Goal: Task Accomplishment & Management: Manage account settings

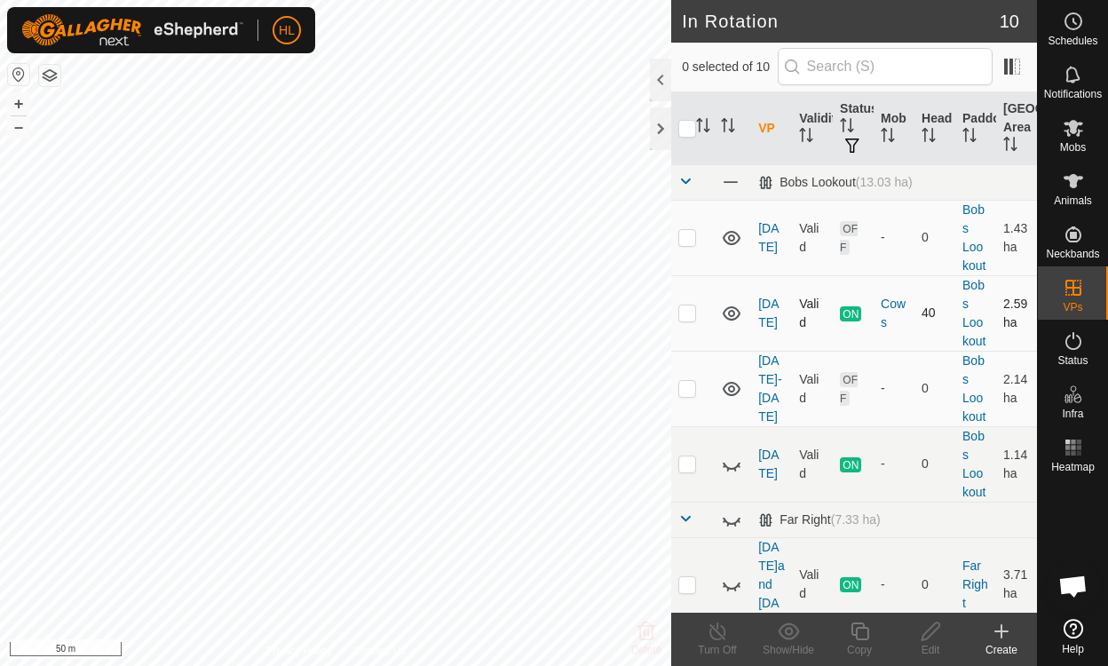
click at [691, 321] on td at bounding box center [692, 312] width 43 height 75
checkbox input "false"
click at [693, 392] on p-checkbox at bounding box center [687, 388] width 18 height 14
checkbox input "true"
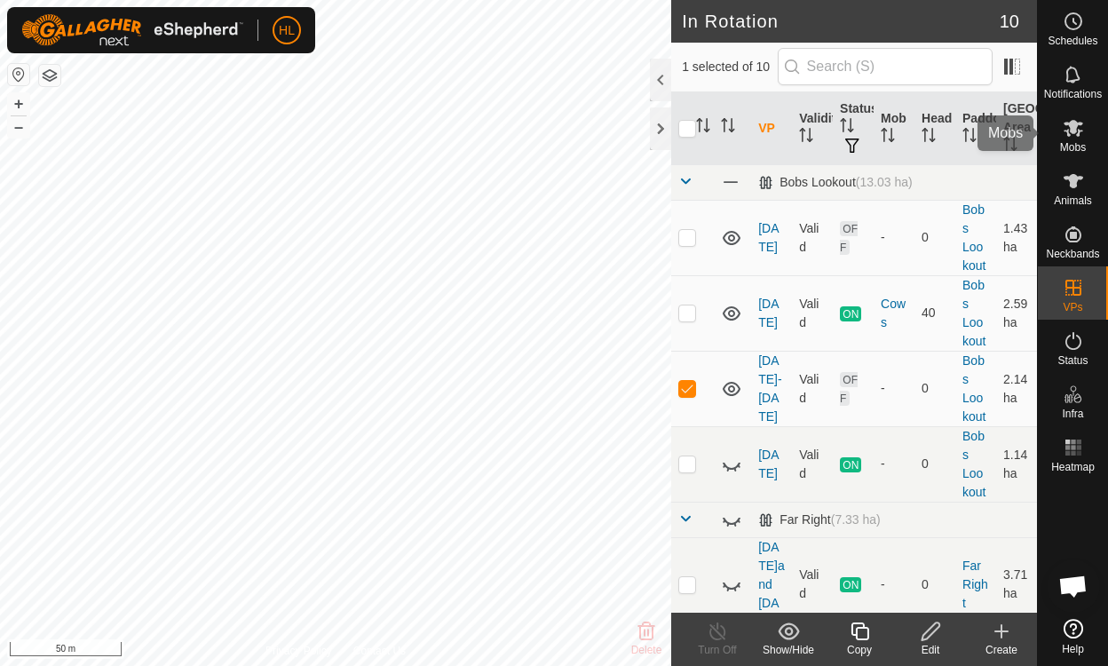
click at [1066, 152] on span "Mobs" at bounding box center [1073, 147] width 26 height 11
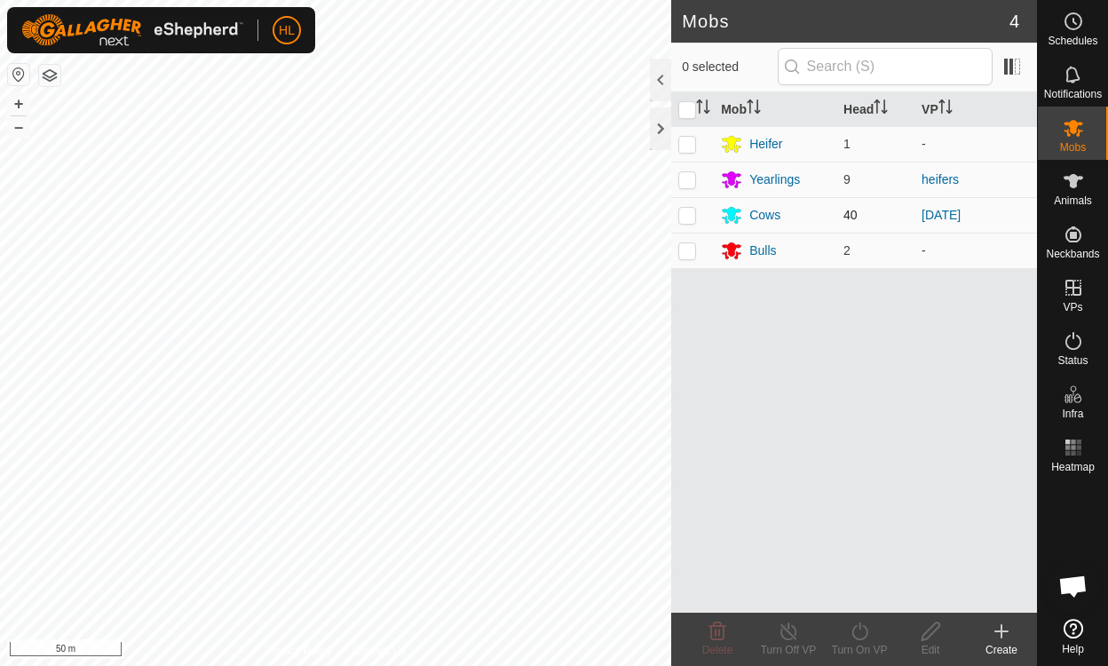
click at [686, 208] on p-checkbox at bounding box center [687, 215] width 18 height 14
checkbox input "true"
click at [868, 641] on icon at bounding box center [860, 631] width 22 height 21
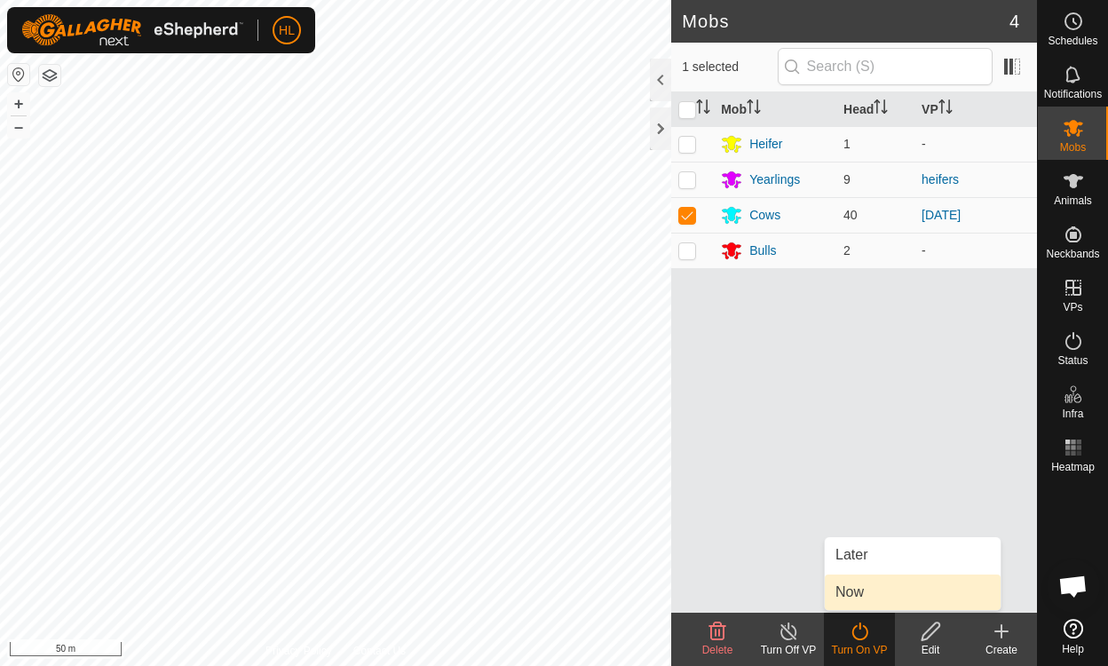
click at [869, 596] on link "Now" at bounding box center [913, 593] width 176 height 36
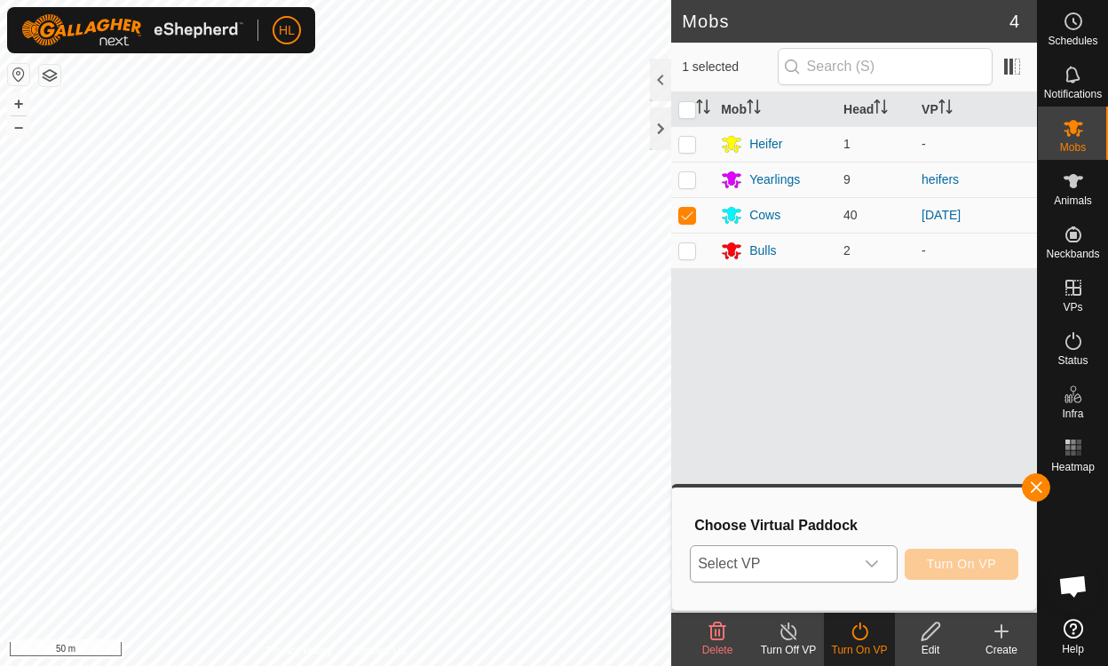
click at [827, 574] on span "Select VP" at bounding box center [772, 564] width 163 height 36
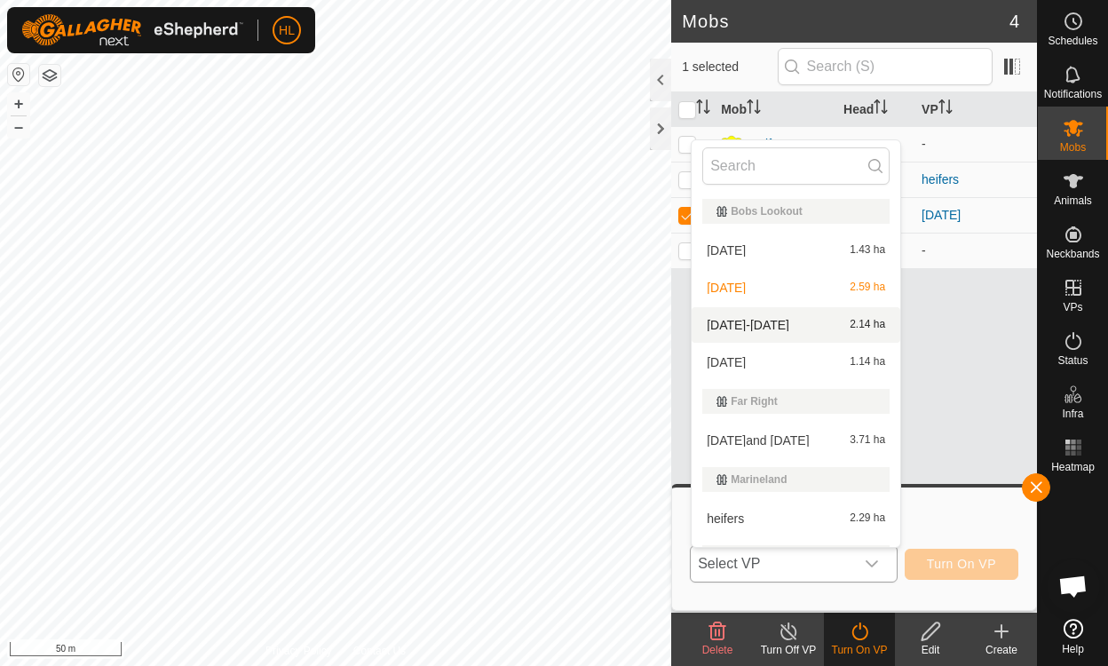
click at [776, 317] on li "[DATE] 2.14 ha" at bounding box center [796, 325] width 209 height 36
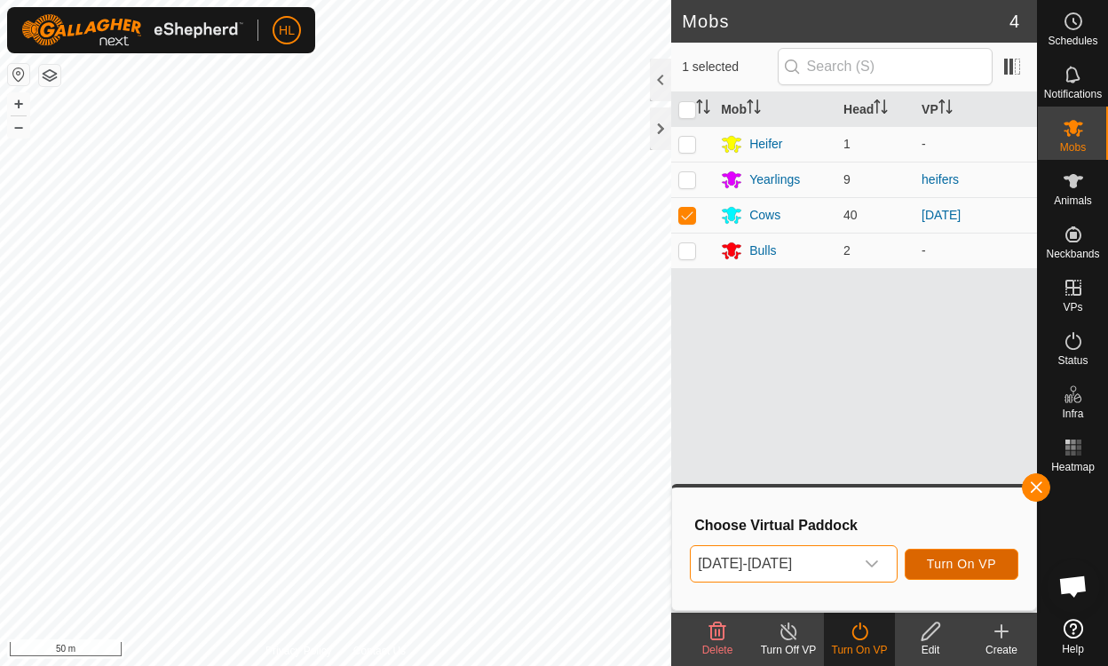
click at [967, 573] on button "Turn On VP" at bounding box center [962, 564] width 114 height 31
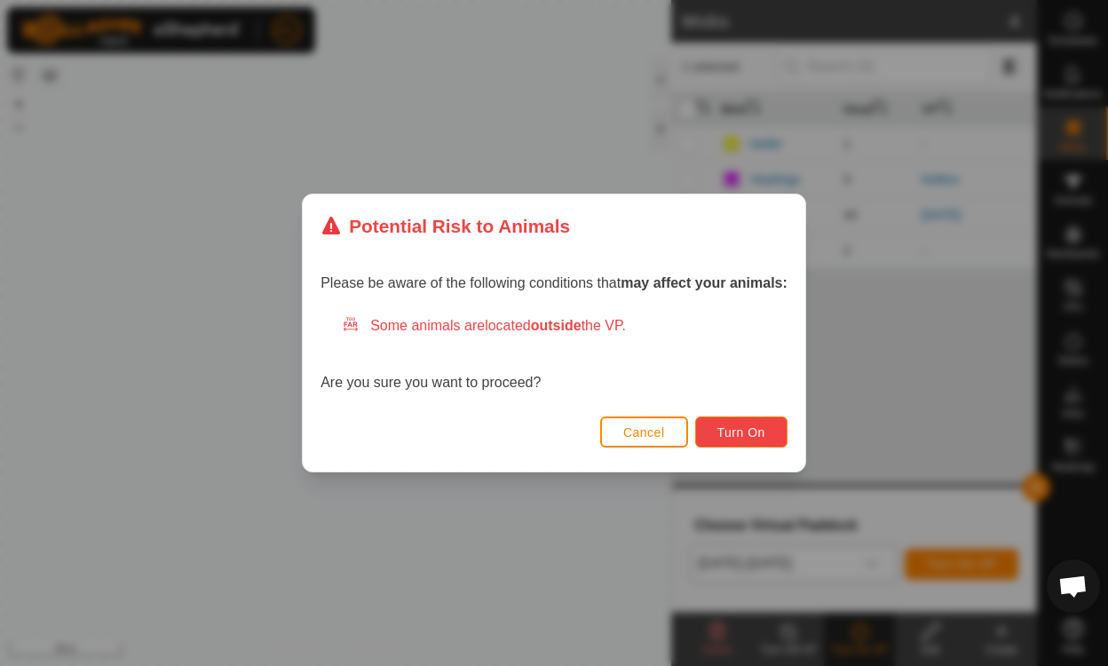
click at [718, 430] on span "Turn On" at bounding box center [741, 432] width 48 height 14
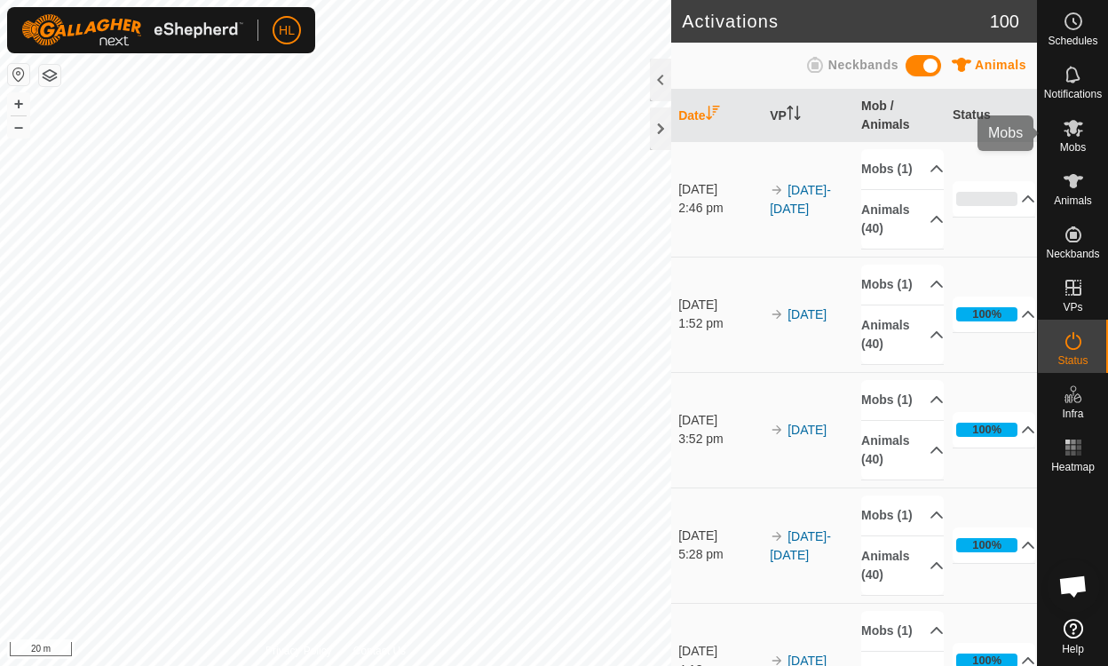
click at [1067, 133] on icon at bounding box center [1074, 128] width 20 height 17
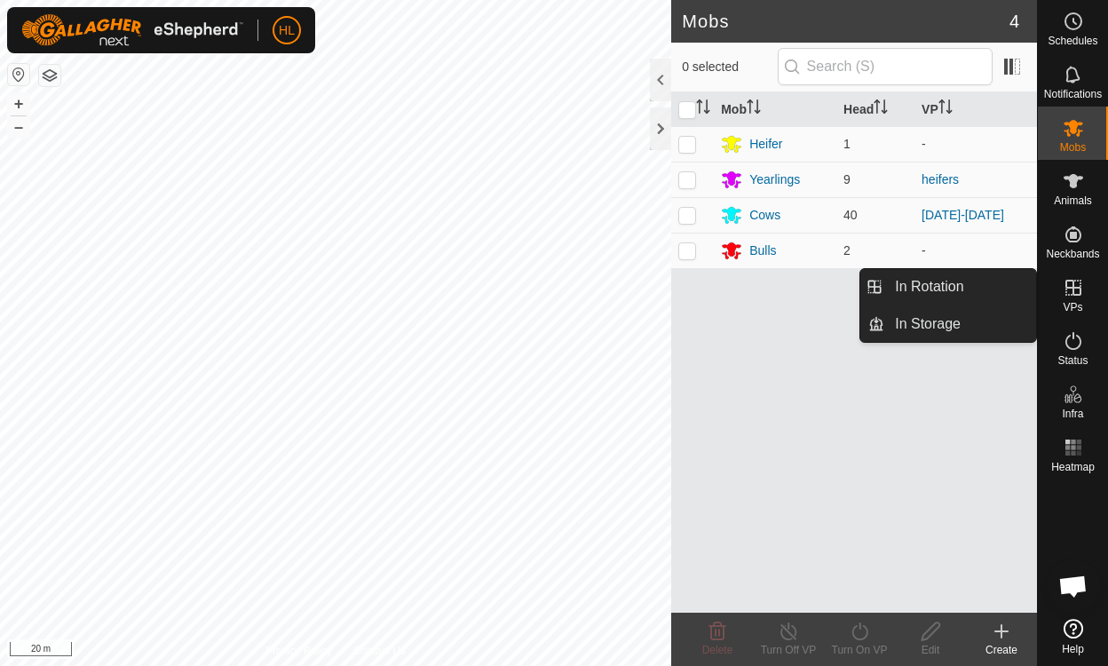
click at [1082, 289] on icon at bounding box center [1073, 287] width 21 height 21
click at [968, 289] on link "In Rotation" at bounding box center [960, 287] width 152 height 36
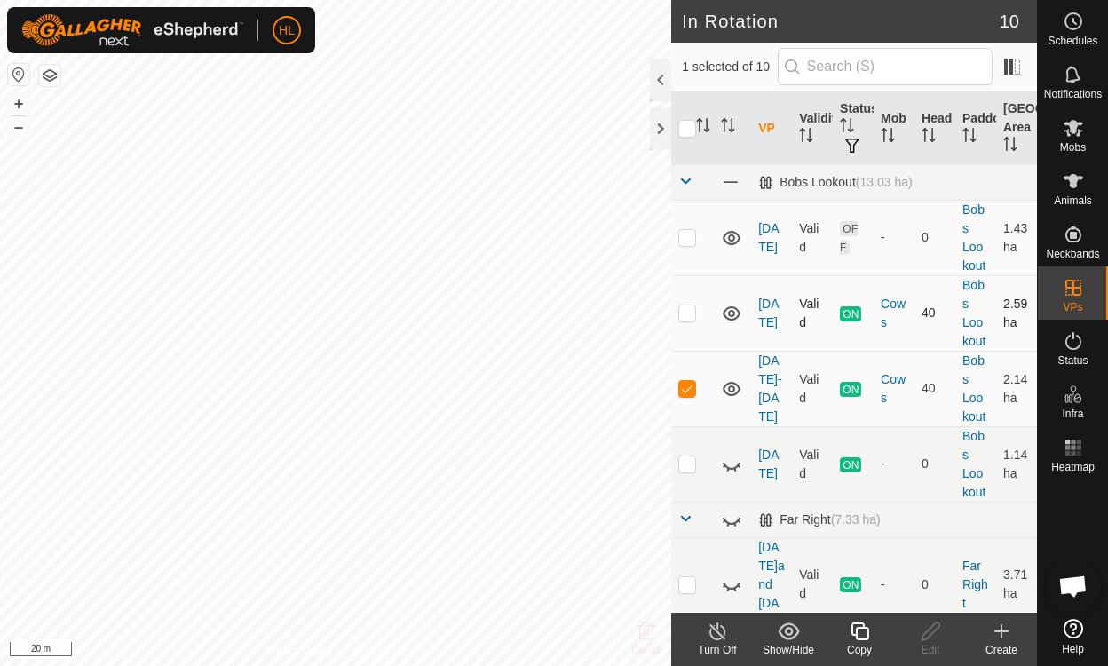
click at [682, 316] on p-checkbox at bounding box center [687, 312] width 18 height 14
click at [683, 316] on p-checkbox at bounding box center [687, 312] width 18 height 14
checkbox input "false"
click at [691, 234] on p-checkbox at bounding box center [687, 237] width 18 height 14
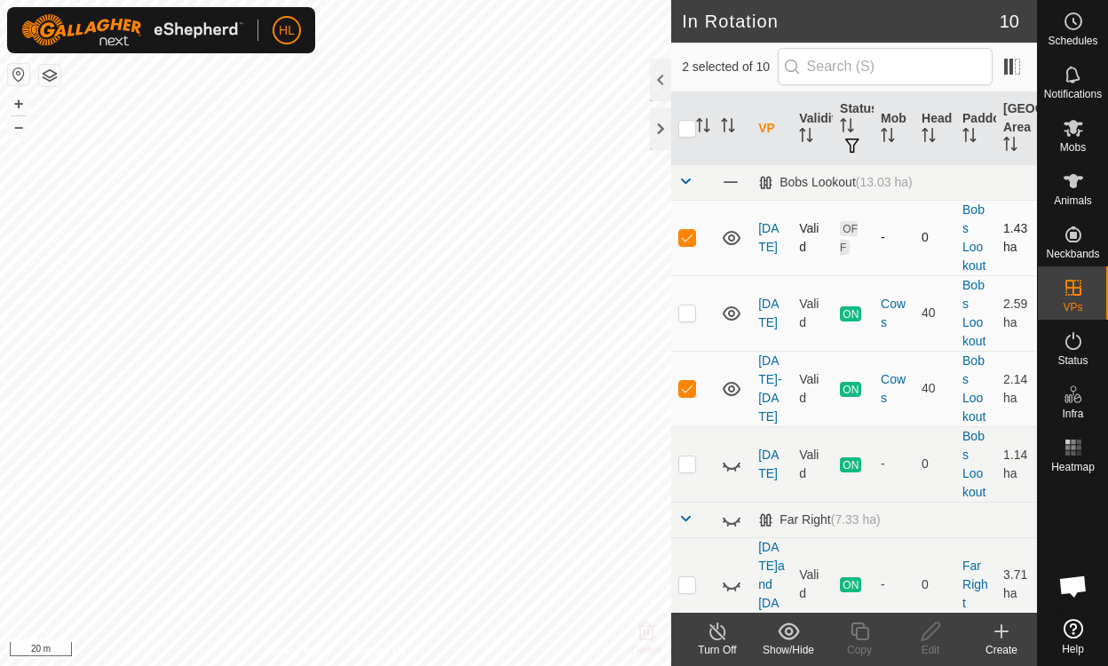
checkbox input "false"
click at [760, 234] on link "[DATE]" at bounding box center [768, 237] width 20 height 33
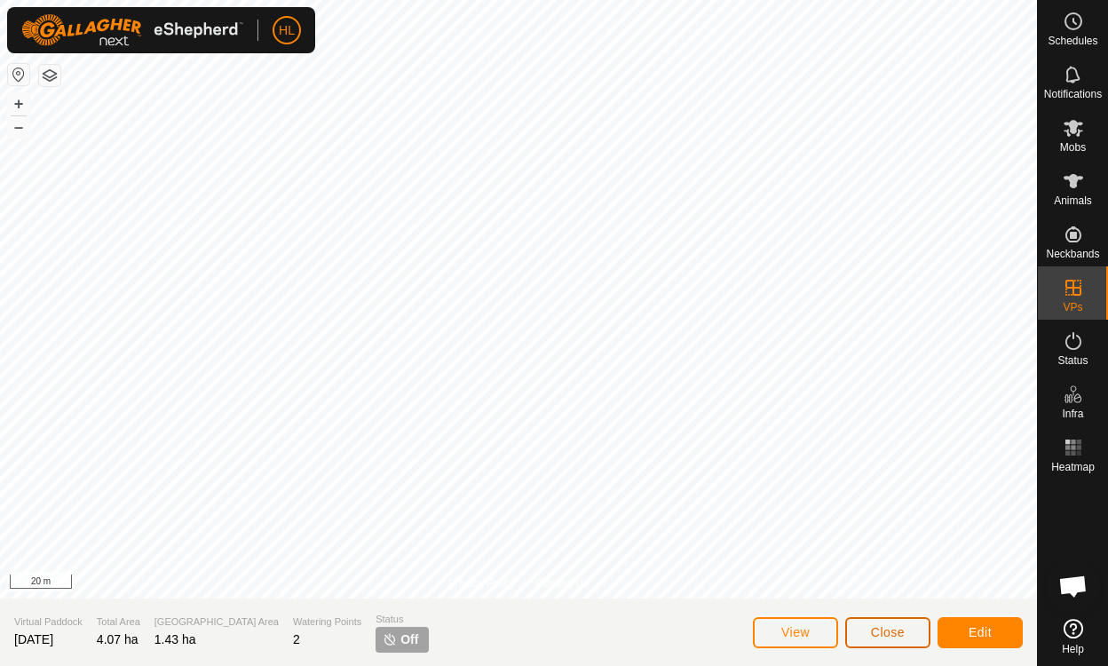
click at [896, 632] on span "Close" at bounding box center [888, 632] width 34 height 14
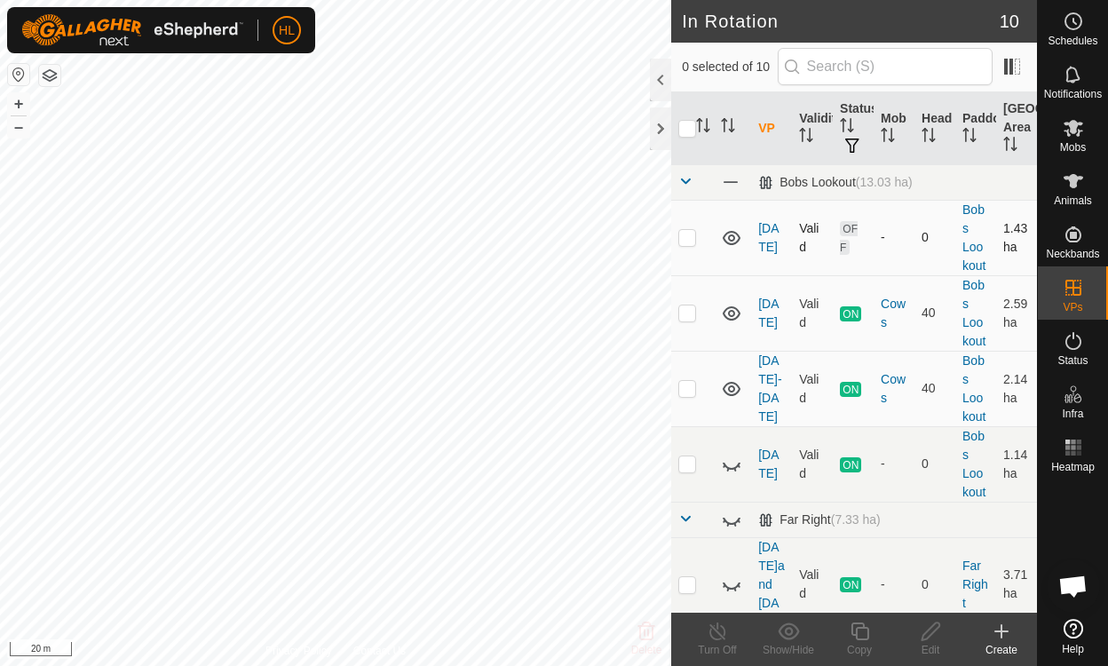
click at [685, 243] on p-checkbox at bounding box center [687, 237] width 18 height 14
checkbox input "true"
click at [934, 626] on icon at bounding box center [931, 631] width 22 height 21
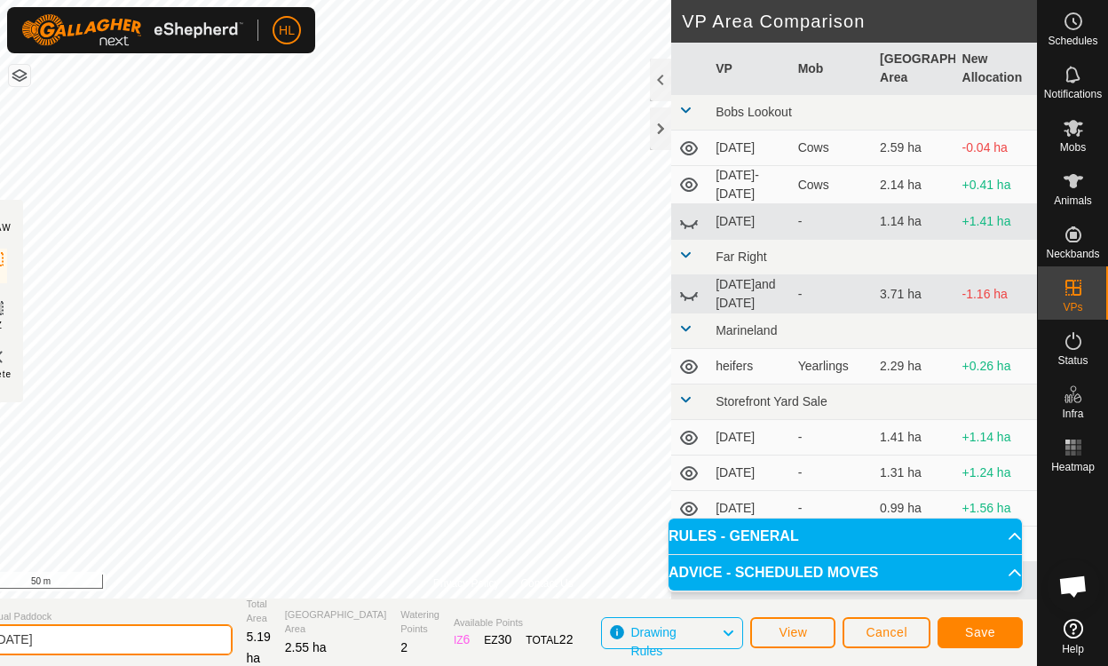
click at [137, 635] on input "[DATE]" at bounding box center [108, 639] width 249 height 31
type input "[DATE]-[DATE]"
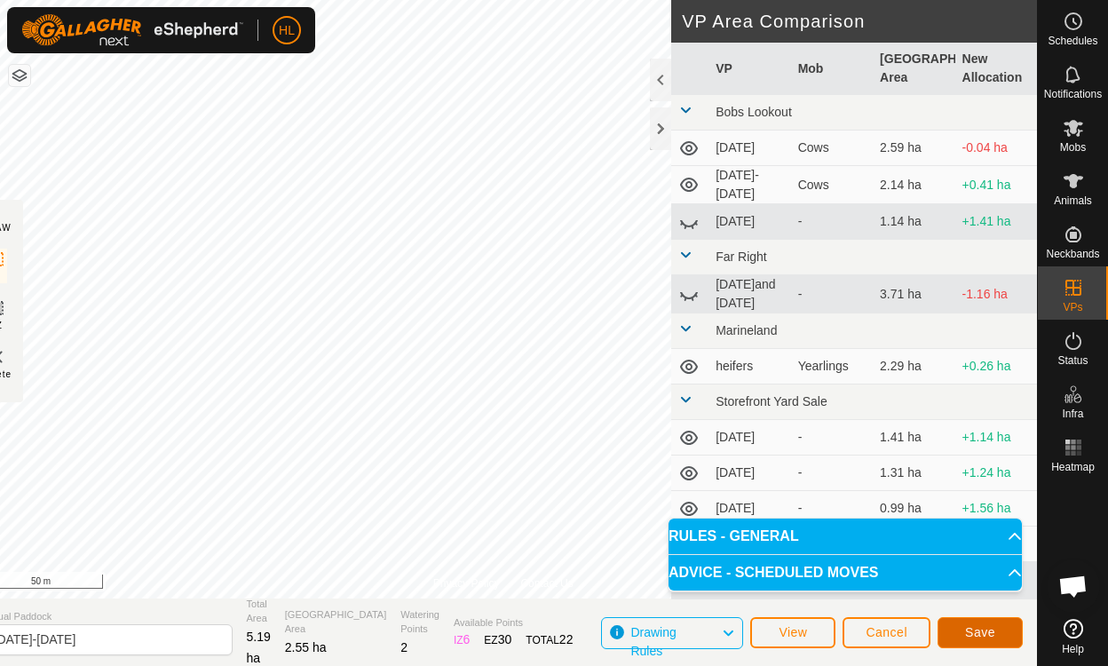
click at [985, 638] on span "Save" at bounding box center [980, 632] width 30 height 14
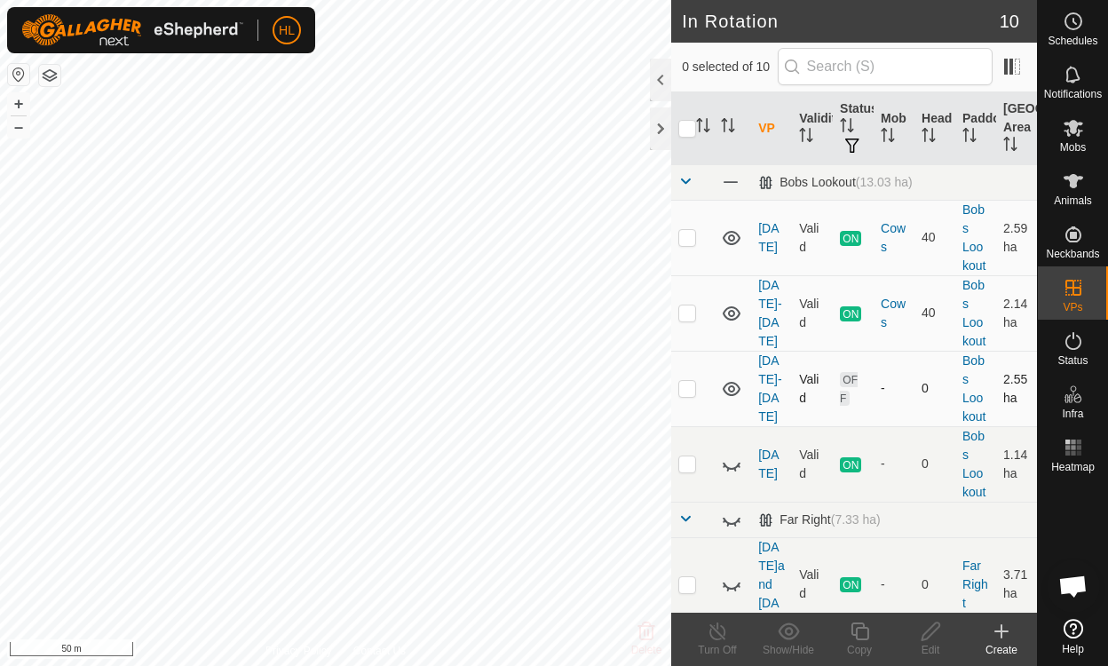
click at [688, 391] on p-checkbox at bounding box center [687, 388] width 18 height 14
checkbox input "false"
click at [684, 305] on p-checkbox at bounding box center [687, 312] width 18 height 14
click at [683, 305] on p-checkbox at bounding box center [687, 312] width 18 height 14
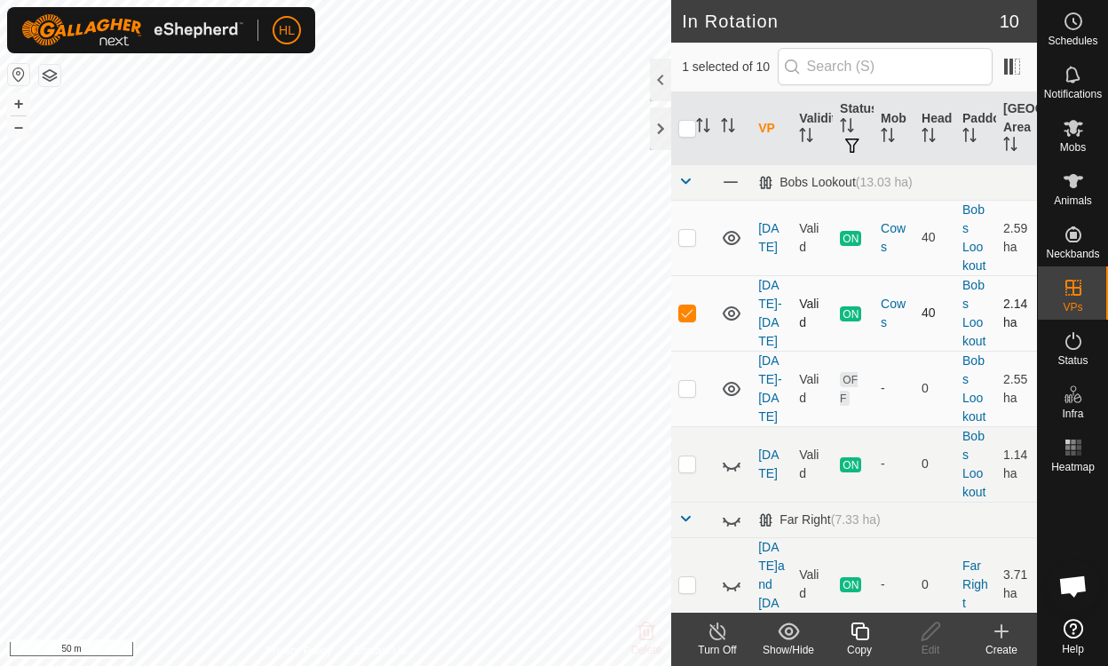
checkbox input "false"
click at [695, 239] on p-checkbox at bounding box center [687, 237] width 18 height 14
checkbox input "false"
click at [689, 310] on p-checkbox at bounding box center [687, 312] width 18 height 14
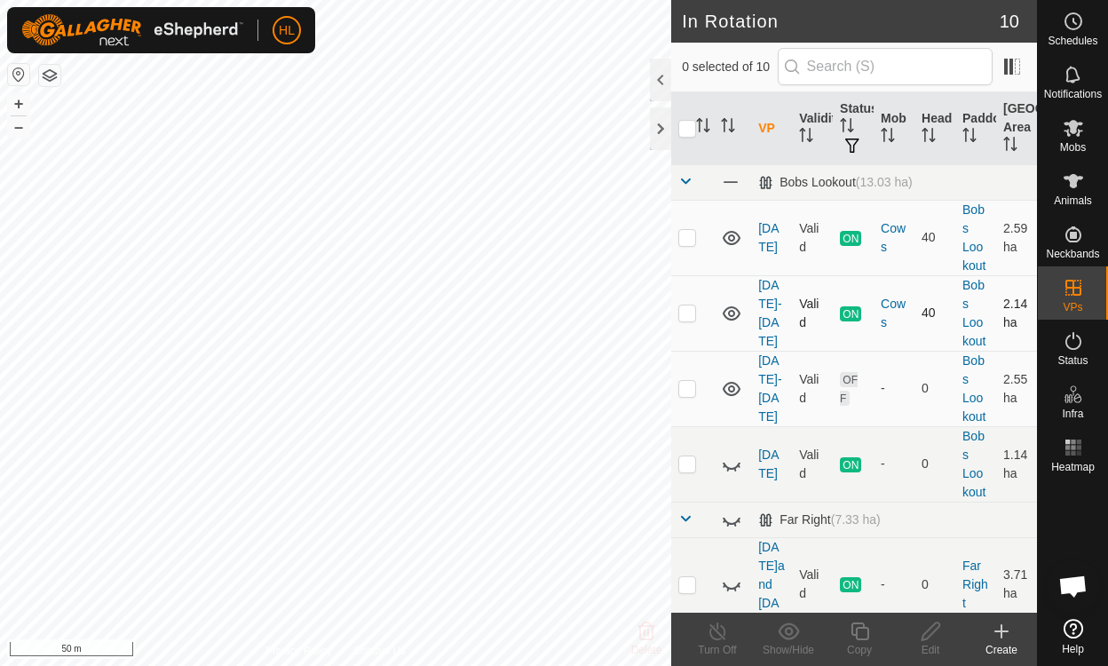
checkbox input "true"
click at [689, 310] on p-checkbox at bounding box center [687, 312] width 18 height 14
checkbox input "false"
